Goal: Check status: Check status

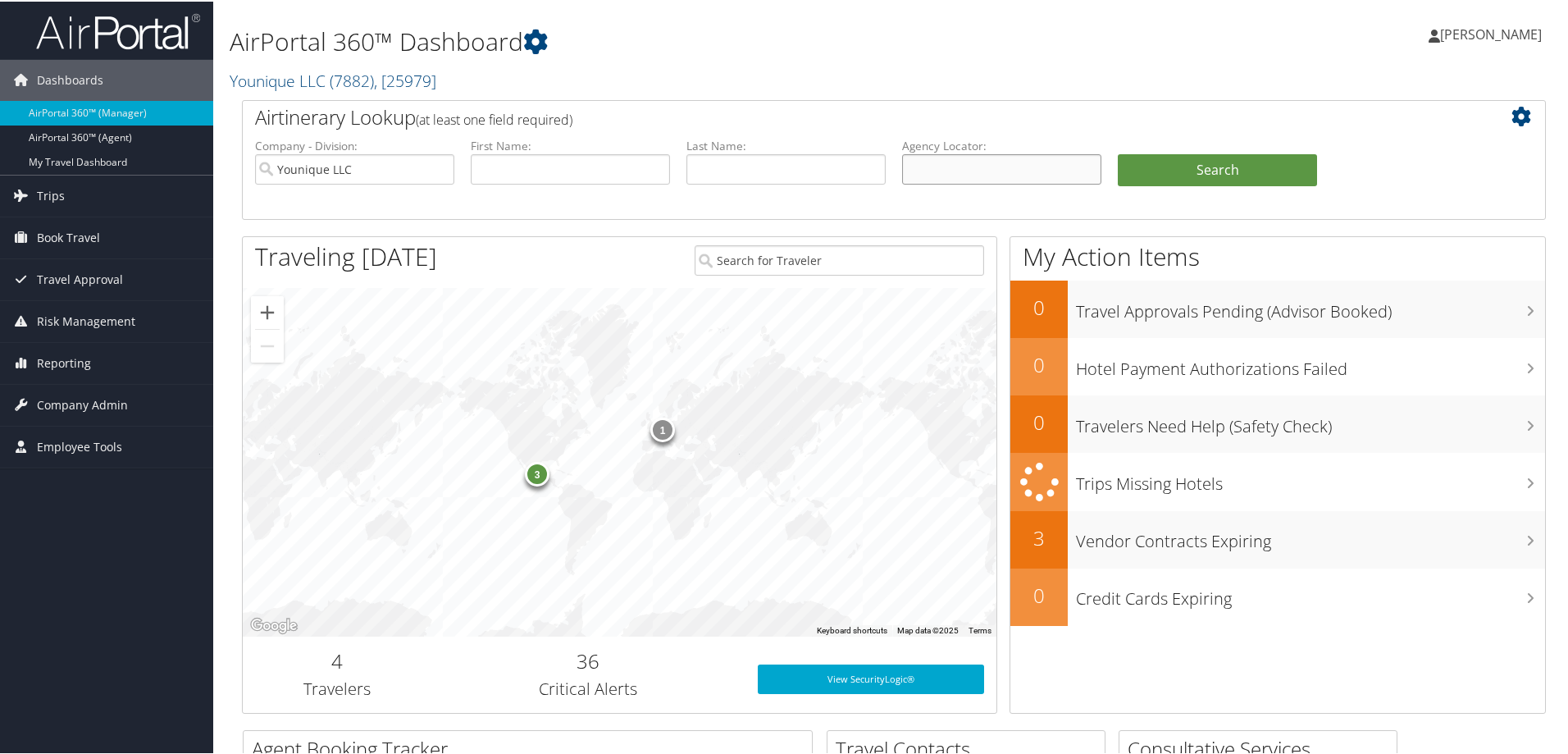
click at [935, 163] on input "text" at bounding box center [1002, 168] width 200 height 30
paste input "D7NZ63"
type input "D7NZ63"
click at [442, 168] on input "Younique LLC" at bounding box center [355, 168] width 200 height 30
click at [1211, 171] on button "Search" at bounding box center [1218, 169] width 200 height 33
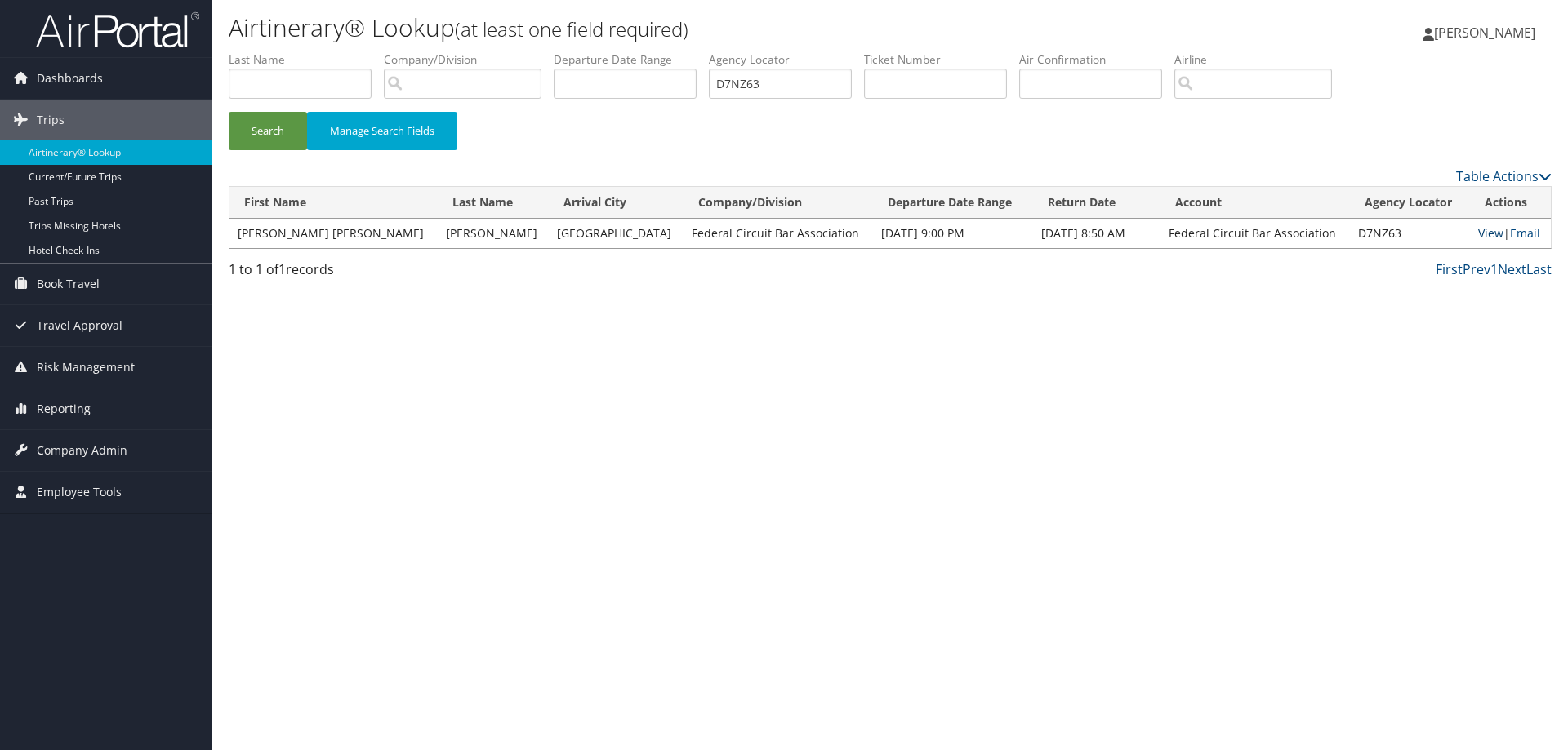
click at [1478, 235] on link "View" at bounding box center [1491, 233] width 26 height 16
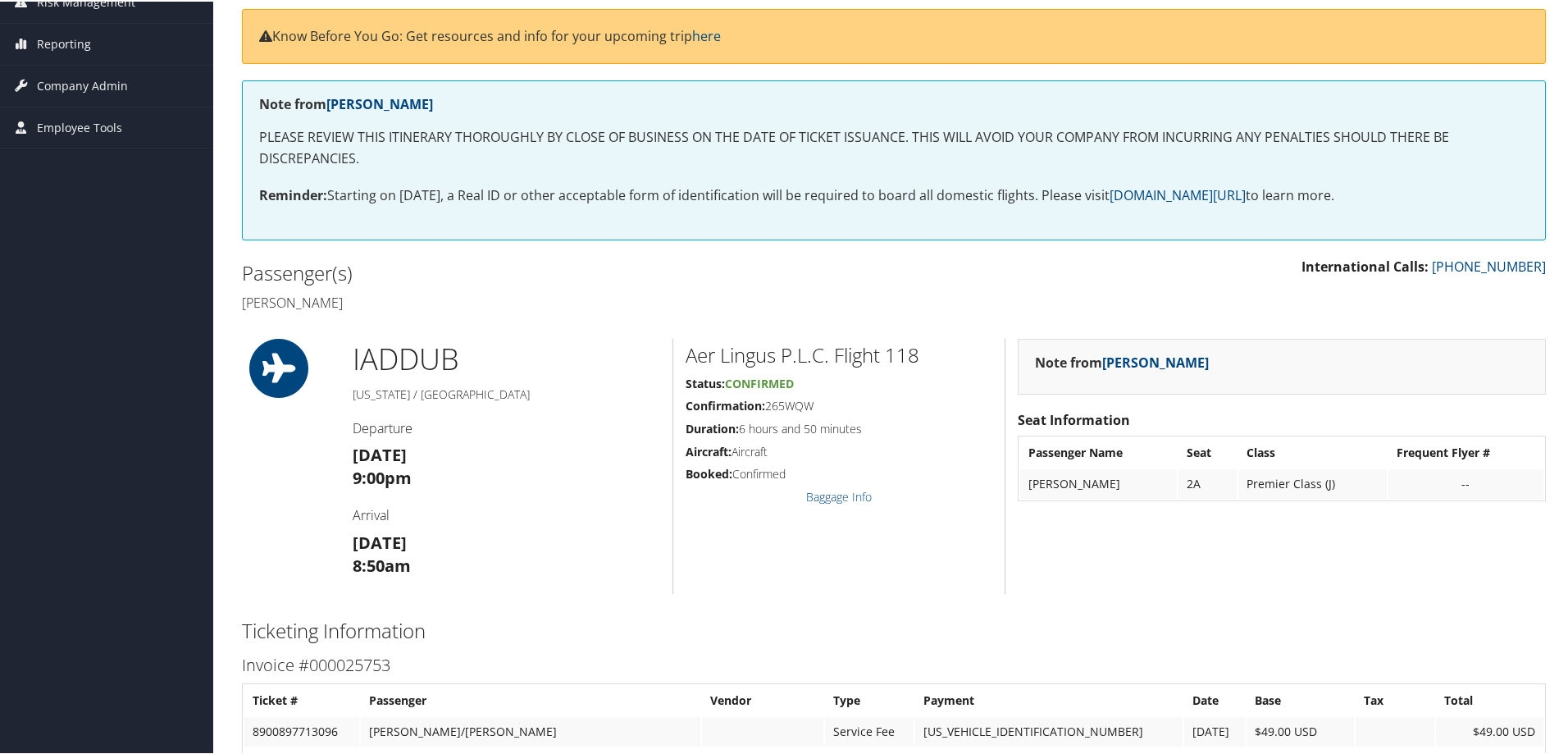
scroll to position [247, 0]
